Goal: Use online tool/utility: Utilize a website feature to perform a specific function

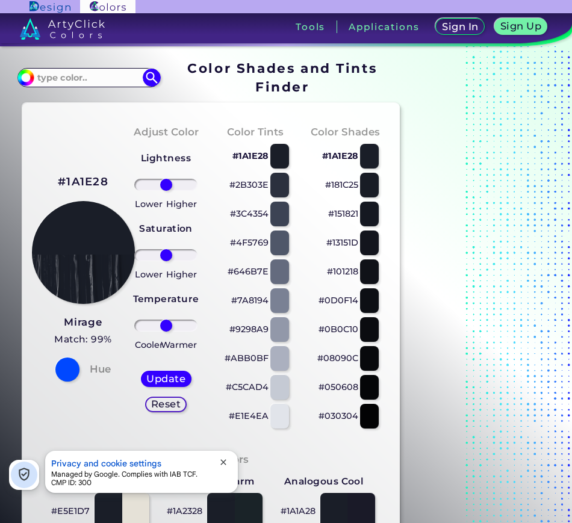
drag, startPoint x: 168, startPoint y: 262, endPoint x: 146, endPoint y: 268, distance: 22.5
click at [146, 268] on div "Lightness Saturation Temperature Lower Higher Lower Higher Cooler Warmer Update…" at bounding box center [166, 285] width 70 height 289
drag, startPoint x: 159, startPoint y: 259, endPoint x: 126, endPoint y: 253, distance: 32.9
click at [134, 253] on input "range" at bounding box center [165, 255] width 63 height 12
drag, startPoint x: 146, startPoint y: 254, endPoint x: 177, endPoint y: 257, distance: 31.5
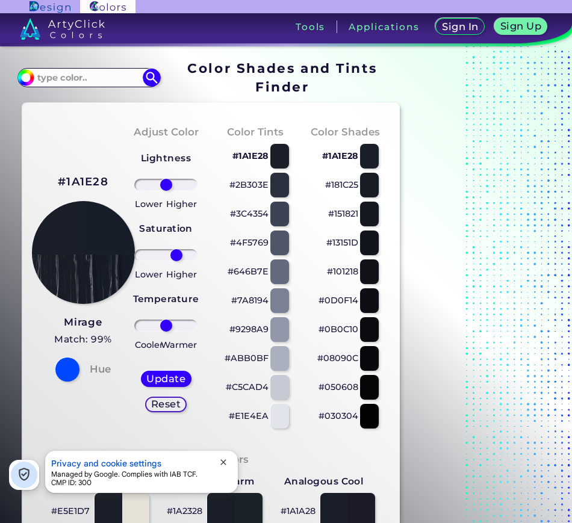
type input "41"
click at [176, 257] on input "range" at bounding box center [165, 255] width 63 height 12
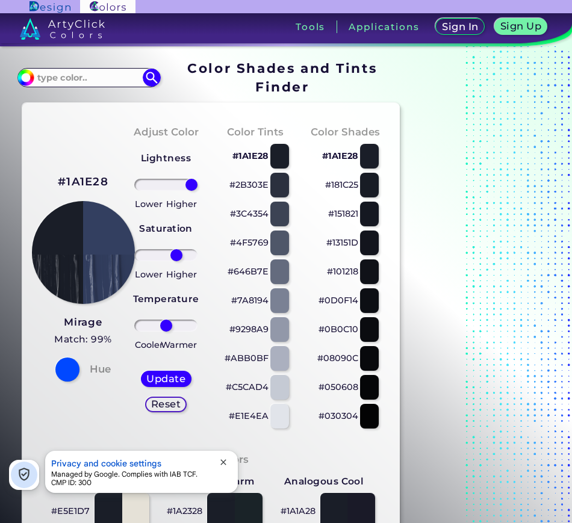
drag, startPoint x: 174, startPoint y: 180, endPoint x: 200, endPoint y: 222, distance: 49.7
type input "100"
click at [195, 191] on input "range" at bounding box center [165, 185] width 63 height 12
drag, startPoint x: 200, startPoint y: 222, endPoint x: 203, endPoint y: 229, distance: 7.8
click at [203, 229] on div "Adjust Color Lightness Saturation Temperature Lower Higher Lower Higher Cooler …" at bounding box center [166, 276] width 90 height 327
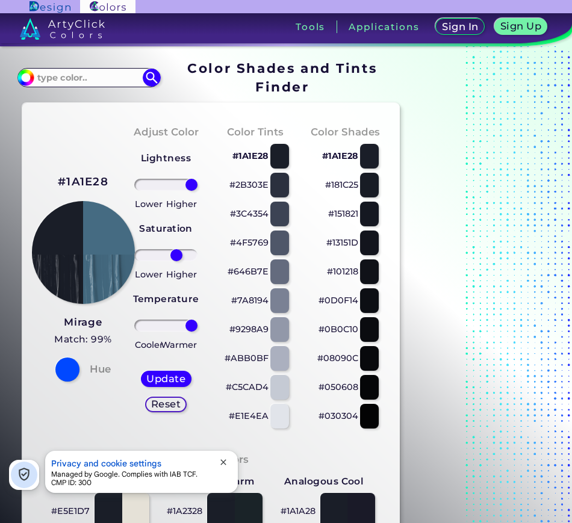
drag, startPoint x: 176, startPoint y: 330, endPoint x: 283, endPoint y: 345, distance: 108.8
type input "100"
click at [197, 331] on input "range" at bounding box center [165, 325] width 63 height 12
drag, startPoint x: 183, startPoint y: 248, endPoint x: 165, endPoint y: 256, distance: 19.7
click at [165, 256] on div at bounding box center [166, 255] width 70 height 14
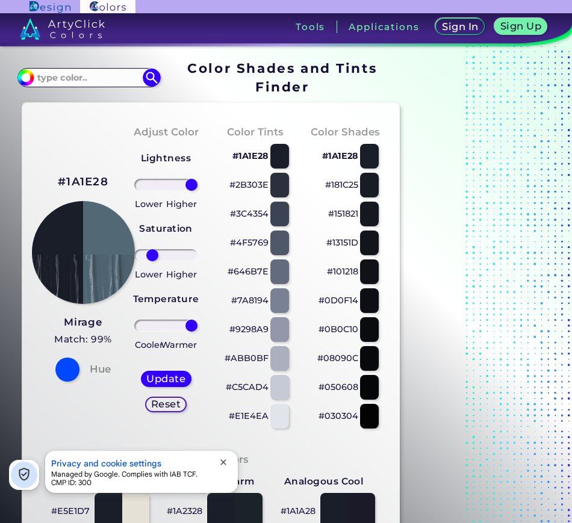
drag, startPoint x: 165, startPoint y: 256, endPoint x: 151, endPoint y: 256, distance: 13.8
type input "-58"
click at [151, 256] on input "range" at bounding box center [165, 255] width 63 height 12
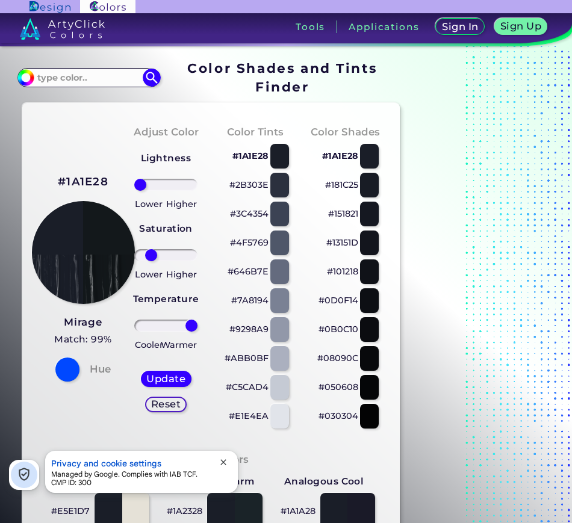
drag, startPoint x: 188, startPoint y: 190, endPoint x: 25, endPoint y: 216, distance: 165.1
type input "-100"
click at [134, 191] on input "range" at bounding box center [165, 185] width 63 height 12
